Goal: Communication & Community: Participate in discussion

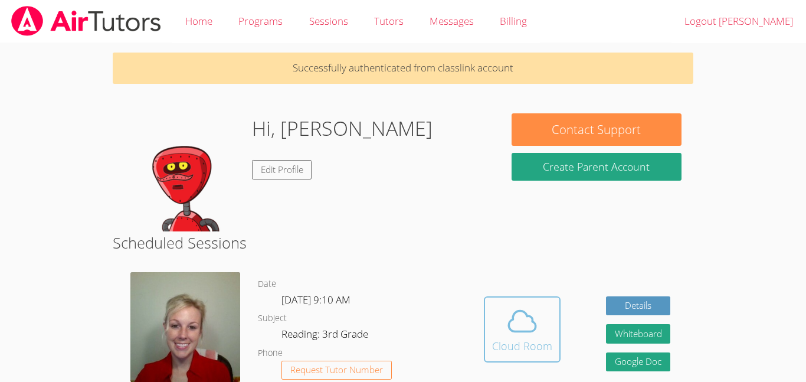
click at [500, 335] on span at bounding box center [522, 320] width 60 height 33
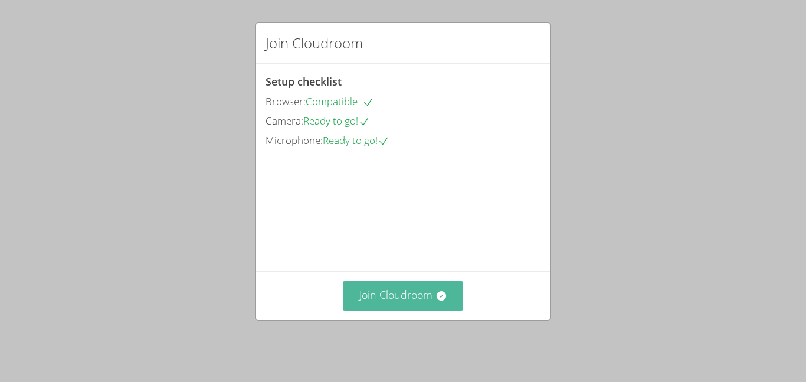
click at [428, 310] on button "Join Cloudroom" at bounding box center [403, 295] width 121 height 29
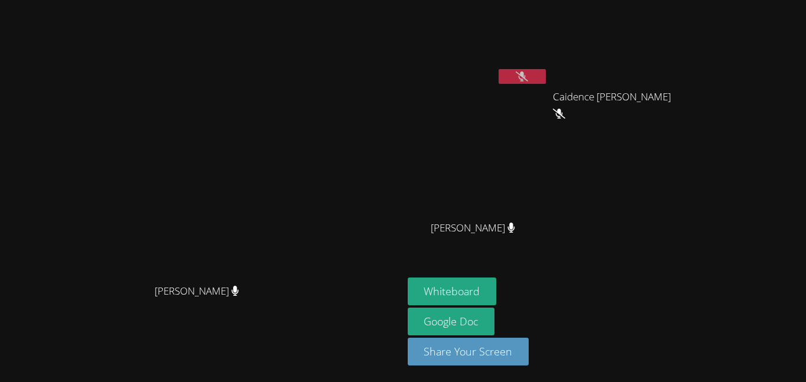
click at [528, 78] on icon at bounding box center [522, 76] width 12 height 10
click at [290, 193] on video at bounding box center [201, 167] width 177 height 221
click at [290, 208] on video at bounding box center [201, 167] width 177 height 221
click at [497, 289] on button "Whiteboard" at bounding box center [452, 291] width 89 height 28
click at [546, 78] on button at bounding box center [522, 76] width 47 height 15
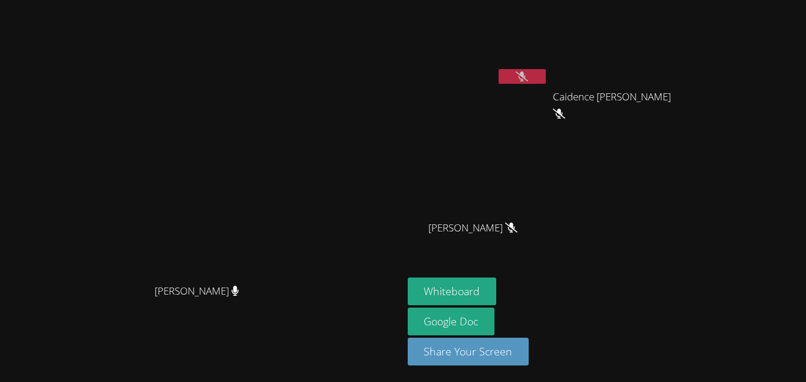
click at [546, 81] on button at bounding box center [522, 76] width 47 height 15
click at [546, 85] on div at bounding box center [522, 78] width 47 height 18
click at [528, 80] on icon at bounding box center [522, 76] width 12 height 10
click at [693, 351] on div "Whiteboard Google Doc Share Your Screen" at bounding box center [551, 325] width 286 height 97
click at [190, 325] on div "[PERSON_NAME]" at bounding box center [202, 301] width 394 height 47
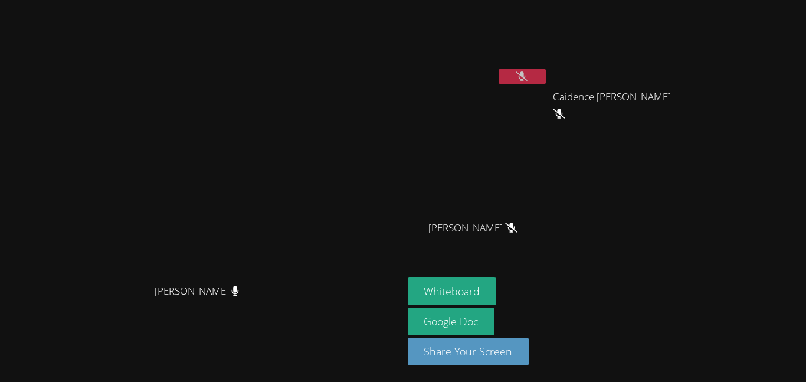
click at [546, 76] on button at bounding box center [522, 76] width 47 height 15
